Goal: Task Accomplishment & Management: Use online tool/utility

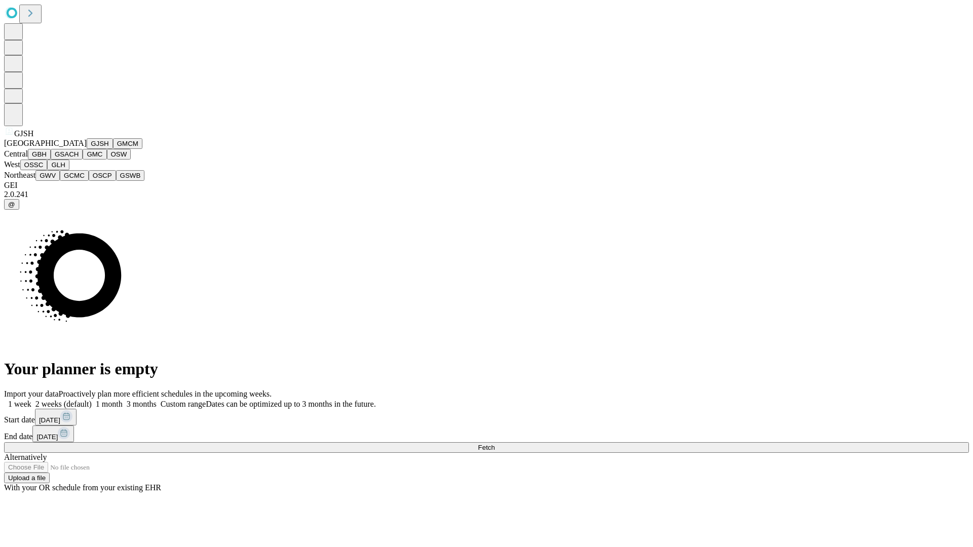
click at [87, 149] on button "GJSH" at bounding box center [100, 143] width 26 height 11
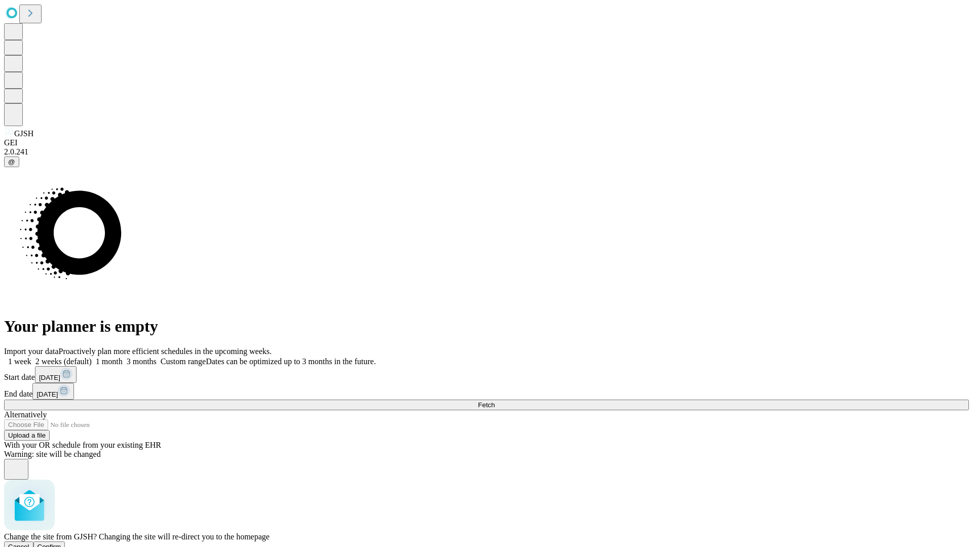
click at [61, 543] on span "Confirm" at bounding box center [49, 547] width 24 height 8
click at [92, 357] on label "2 weeks (default)" at bounding box center [61, 361] width 60 height 9
click at [494, 401] on span "Fetch" at bounding box center [486, 405] width 17 height 8
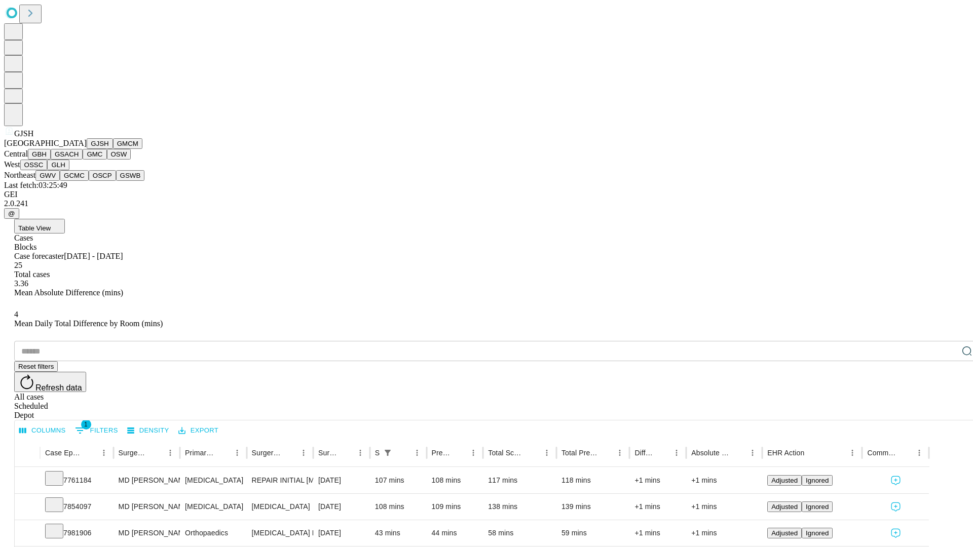
click at [113, 149] on button "GMCM" at bounding box center [127, 143] width 29 height 11
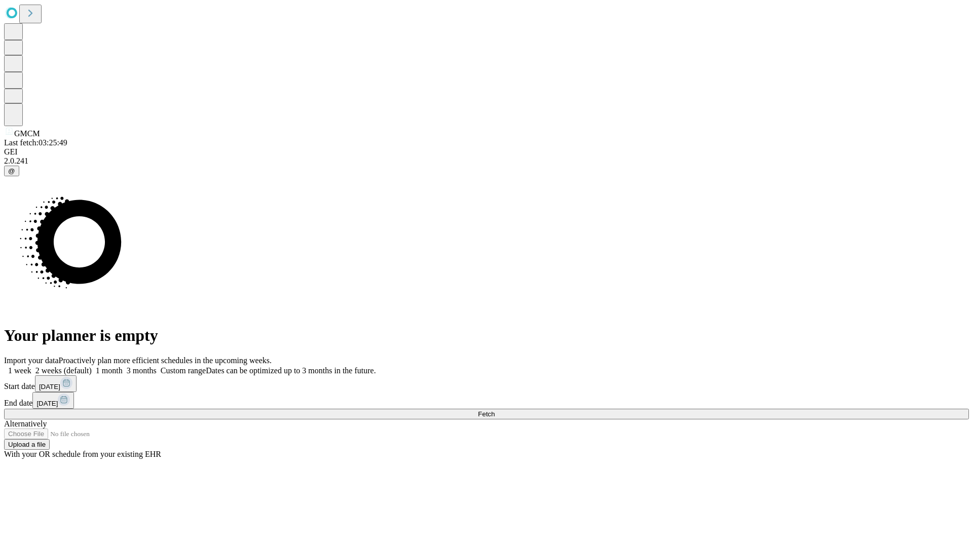
click at [92, 366] on label "2 weeks (default)" at bounding box center [61, 370] width 60 height 9
click at [494, 410] on span "Fetch" at bounding box center [486, 414] width 17 height 8
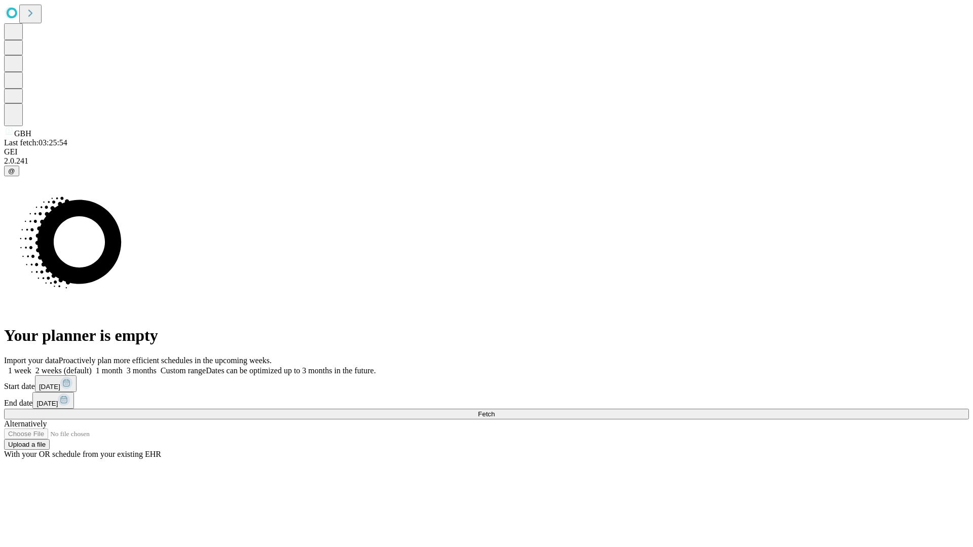
click at [92, 366] on label "2 weeks (default)" at bounding box center [61, 370] width 60 height 9
click at [494, 410] on span "Fetch" at bounding box center [486, 414] width 17 height 8
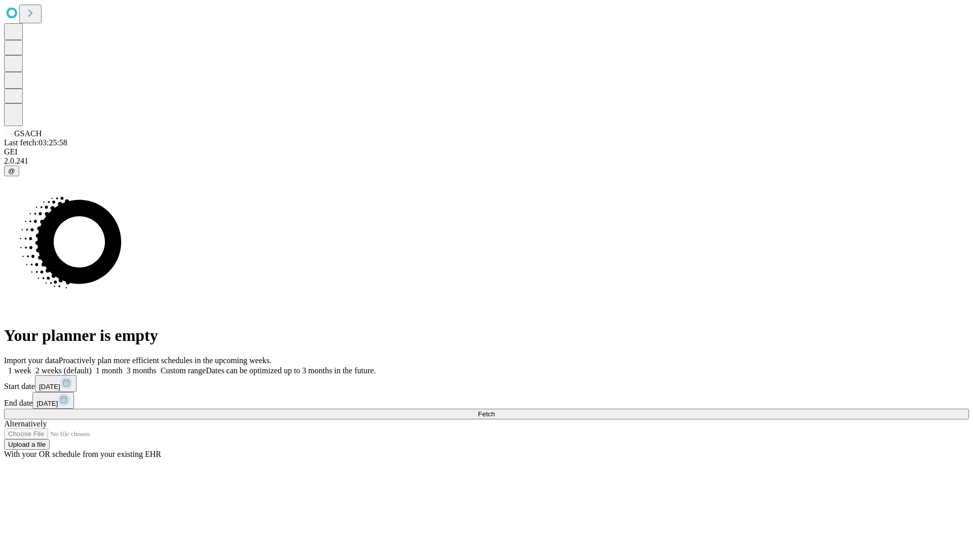
click at [92, 366] on label "2 weeks (default)" at bounding box center [61, 370] width 60 height 9
click at [494, 410] on span "Fetch" at bounding box center [486, 414] width 17 height 8
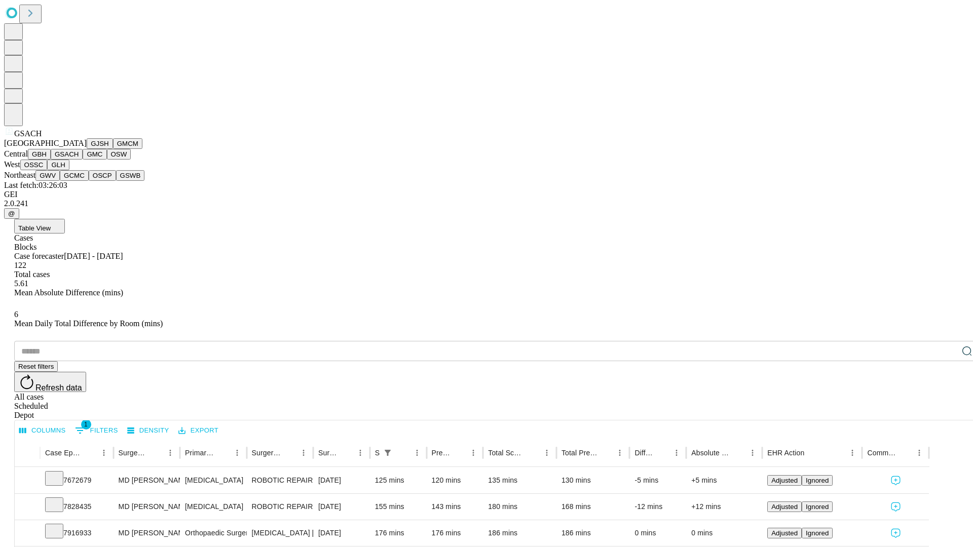
click at [83, 160] on button "GMC" at bounding box center [95, 154] width 24 height 11
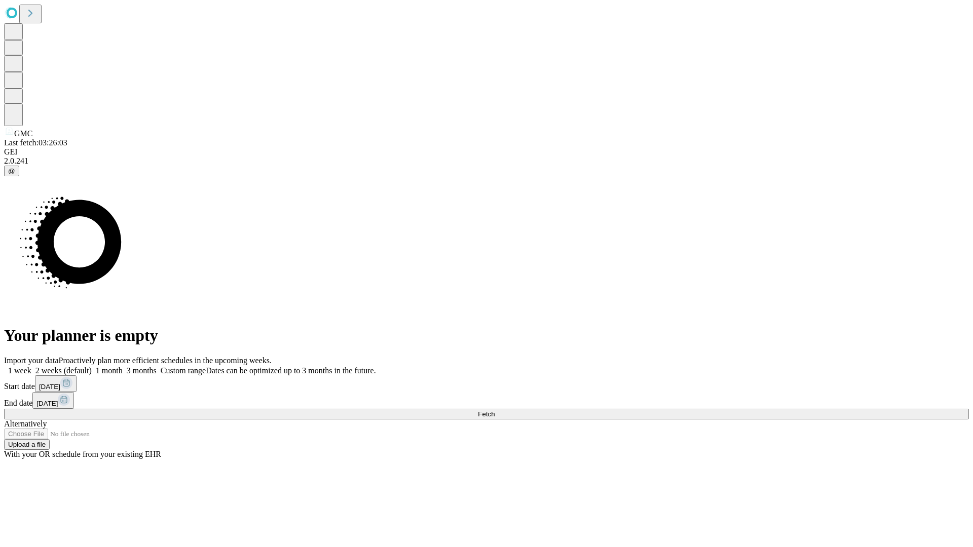
click at [92, 366] on label "2 weeks (default)" at bounding box center [61, 370] width 60 height 9
click at [494, 410] on span "Fetch" at bounding box center [486, 414] width 17 height 8
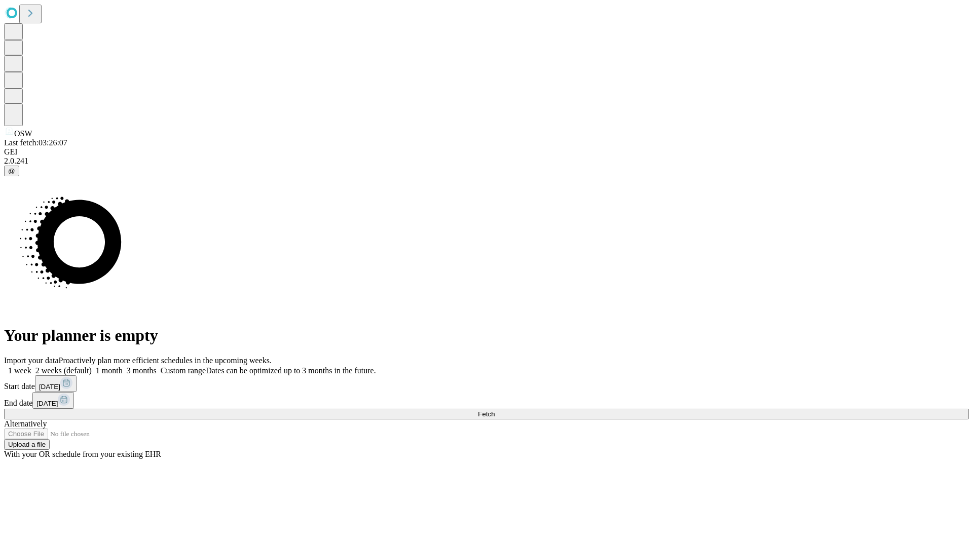
click at [92, 366] on label "2 weeks (default)" at bounding box center [61, 370] width 60 height 9
click at [494, 410] on span "Fetch" at bounding box center [486, 414] width 17 height 8
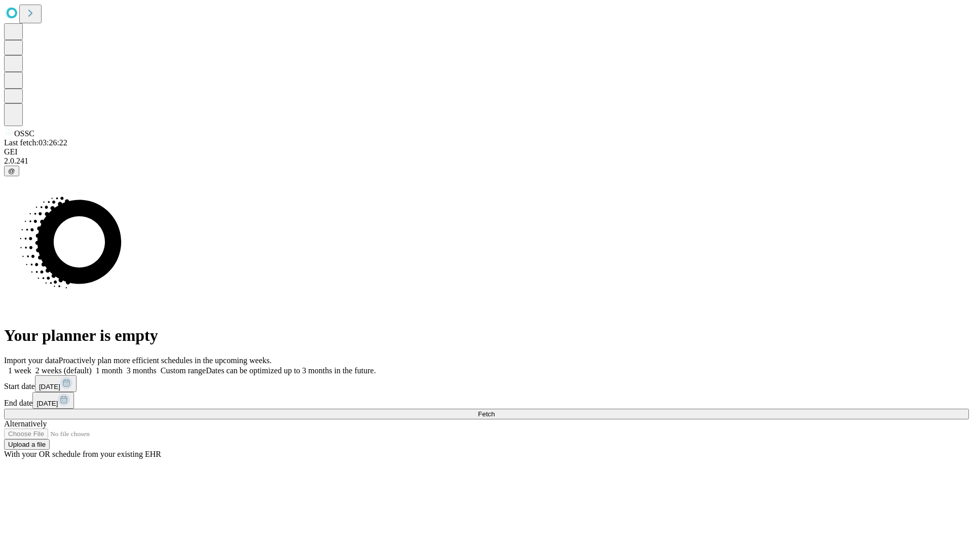
click at [92, 366] on label "2 weeks (default)" at bounding box center [61, 370] width 60 height 9
click at [494, 410] on span "Fetch" at bounding box center [486, 414] width 17 height 8
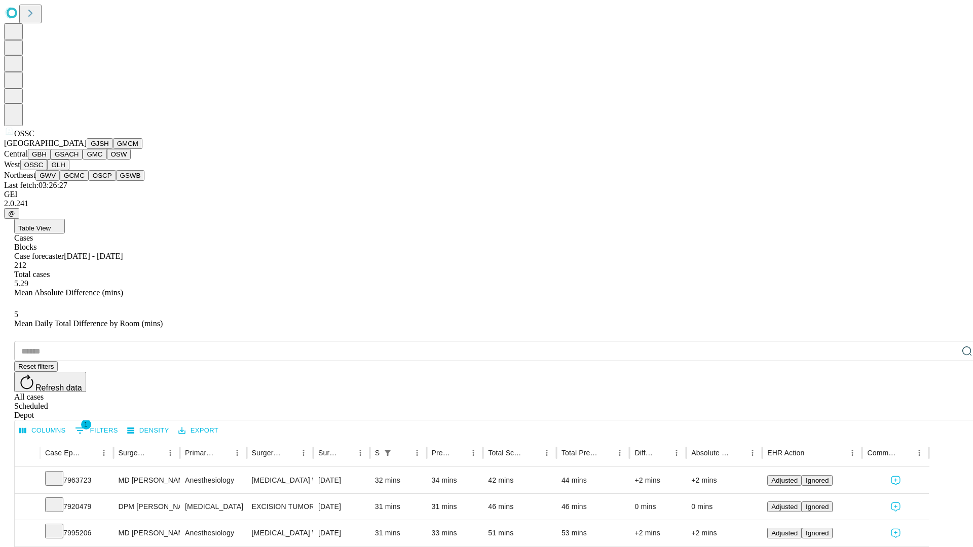
click at [69, 170] on button "GLH" at bounding box center [58, 165] width 22 height 11
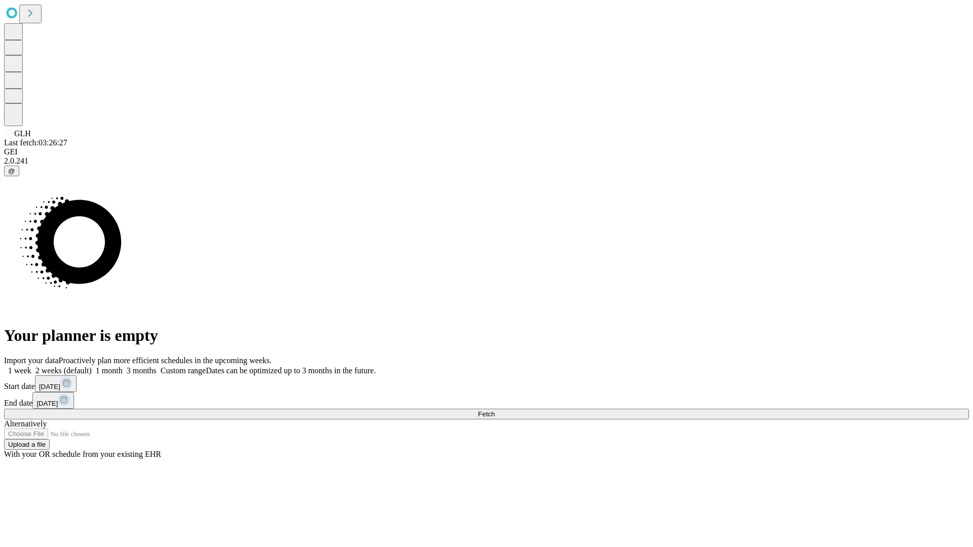
click at [92, 366] on label "2 weeks (default)" at bounding box center [61, 370] width 60 height 9
click at [494, 410] on span "Fetch" at bounding box center [486, 414] width 17 height 8
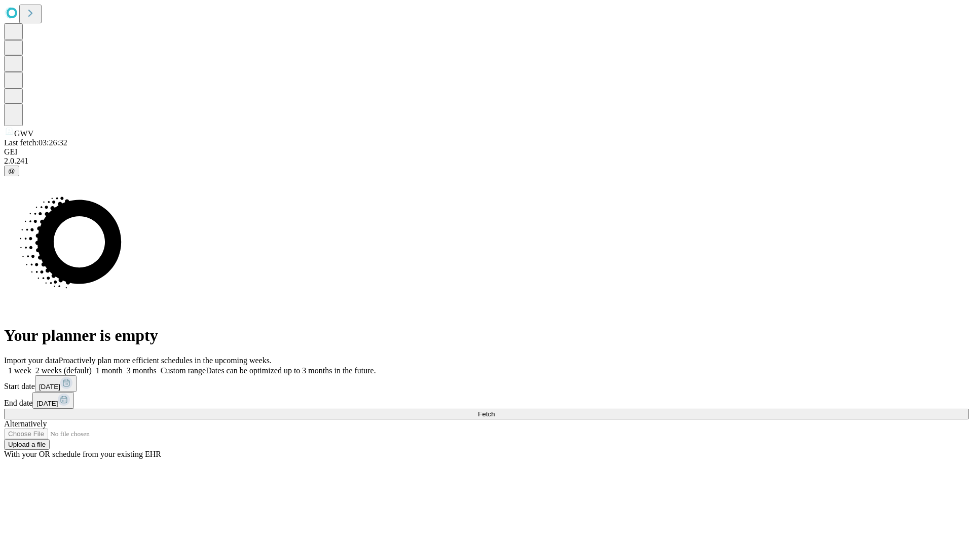
click at [494, 410] on span "Fetch" at bounding box center [486, 414] width 17 height 8
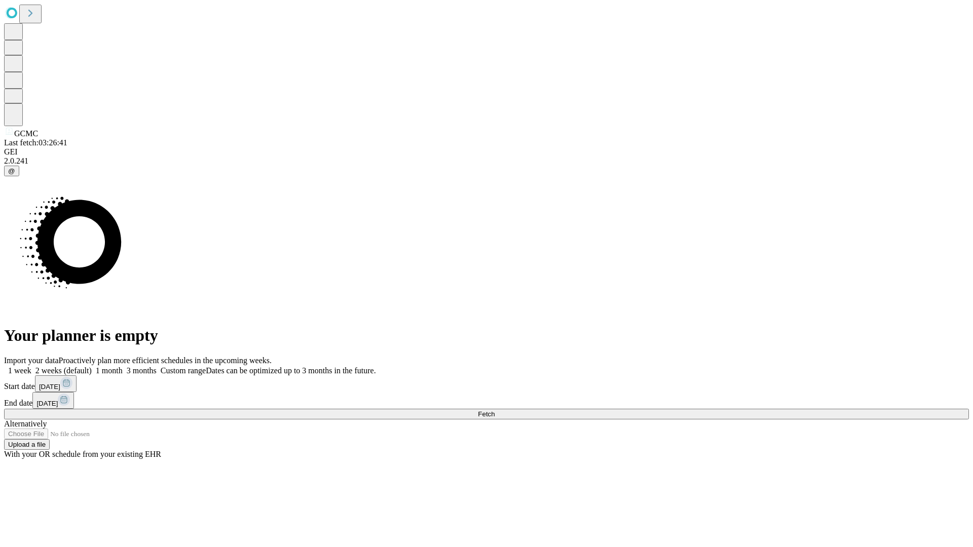
click at [92, 366] on label "2 weeks (default)" at bounding box center [61, 370] width 60 height 9
click at [494, 410] on span "Fetch" at bounding box center [486, 414] width 17 height 8
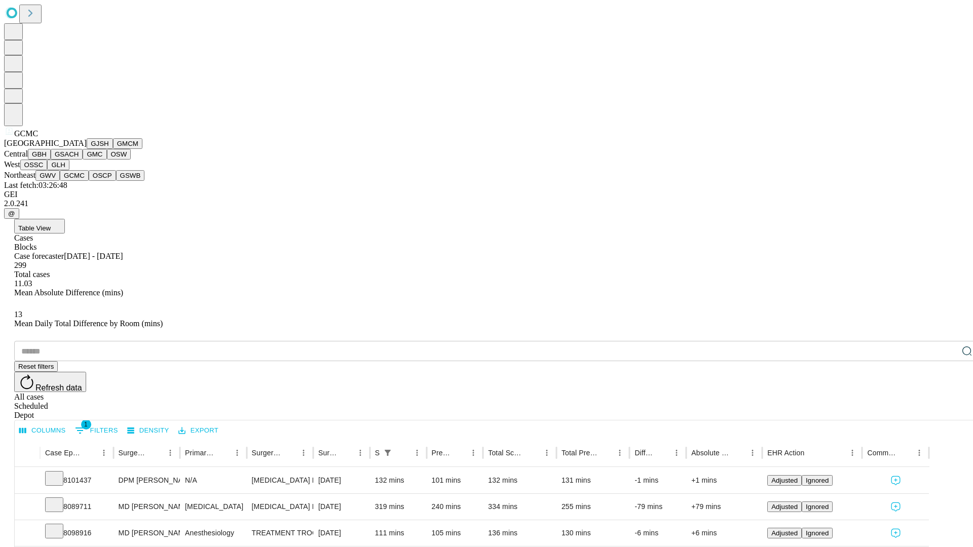
click at [89, 181] on button "OSCP" at bounding box center [102, 175] width 27 height 11
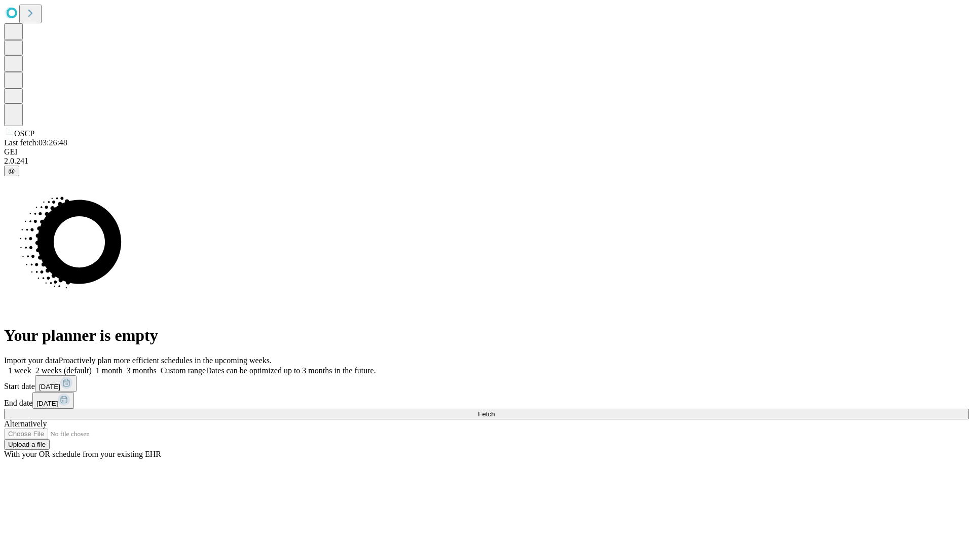
click at [92, 366] on label "2 weeks (default)" at bounding box center [61, 370] width 60 height 9
click at [494, 410] on span "Fetch" at bounding box center [486, 414] width 17 height 8
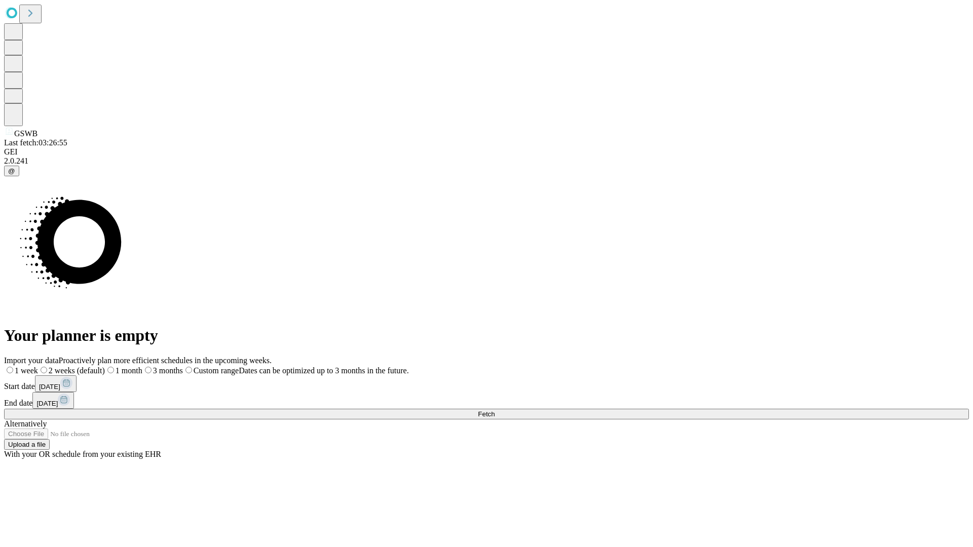
click at [105, 366] on label "2 weeks (default)" at bounding box center [71, 370] width 67 height 9
click at [494, 410] on span "Fetch" at bounding box center [486, 414] width 17 height 8
